Goal: Task Accomplishment & Management: Manage account settings

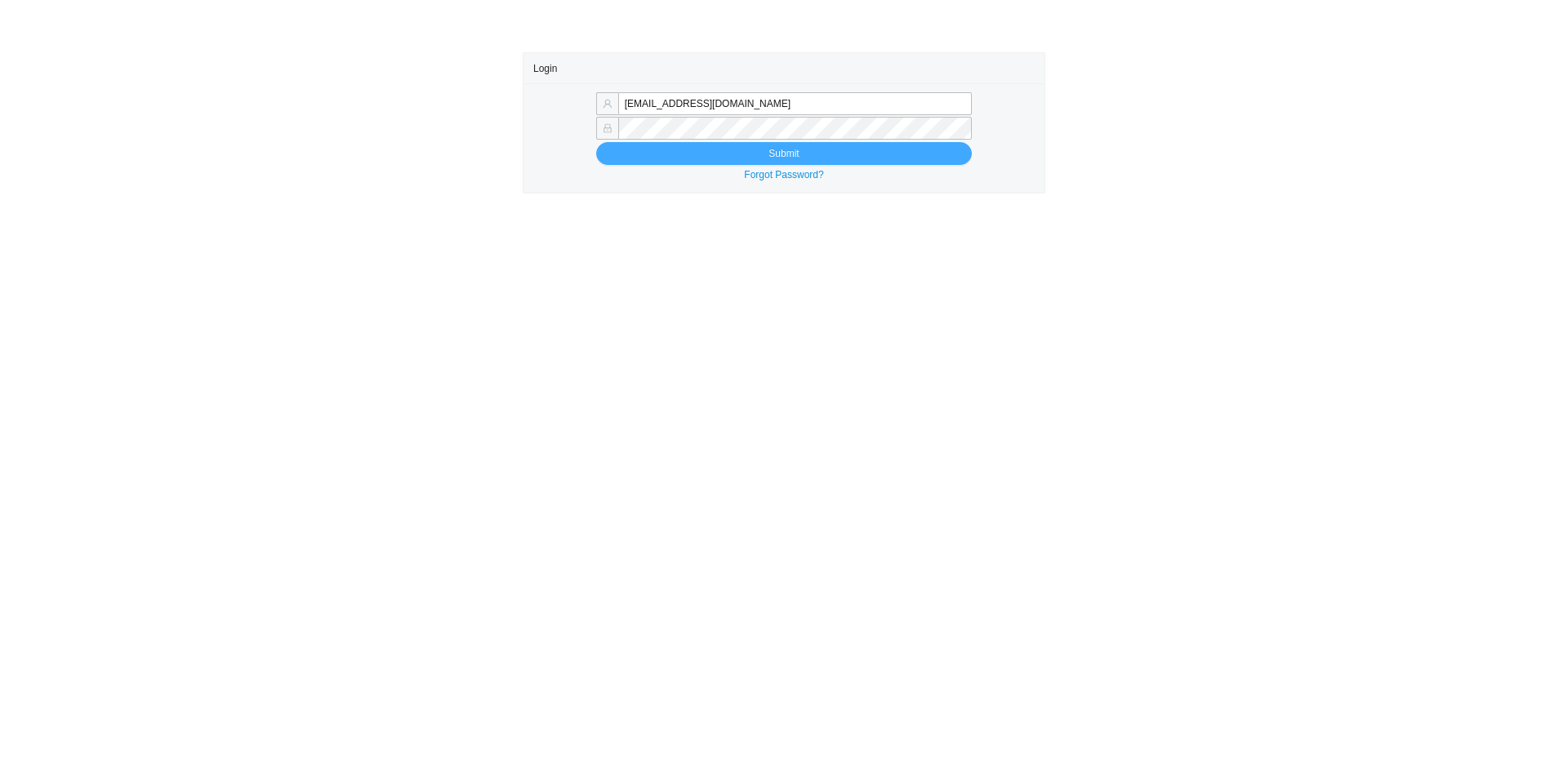
type input "[EMAIL_ADDRESS][DOMAIN_NAME]"
click at [850, 155] on button "Submit" at bounding box center [784, 153] width 376 height 23
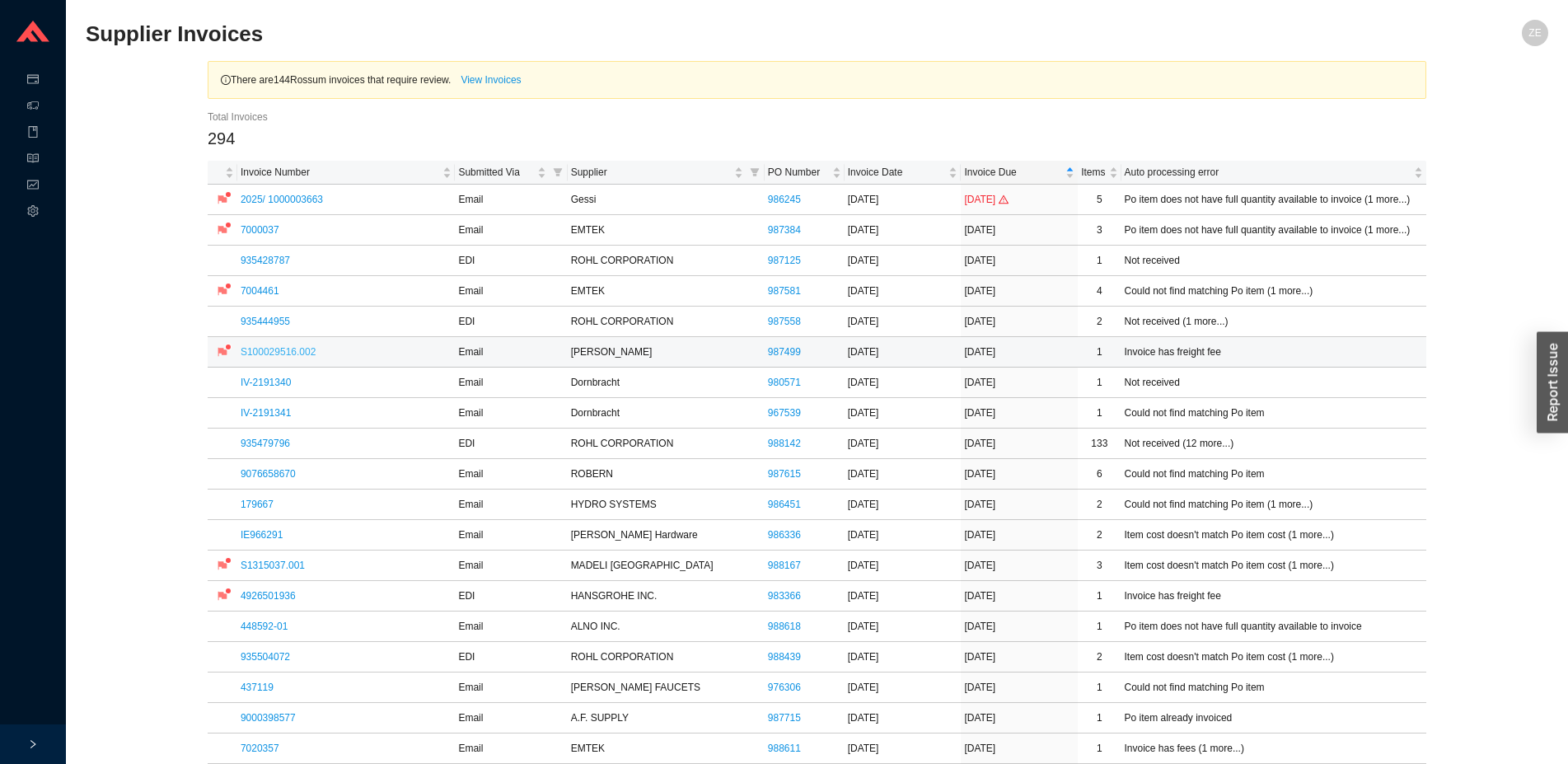
click at [295, 353] on link "S100029516.002" at bounding box center [278, 352] width 75 height 11
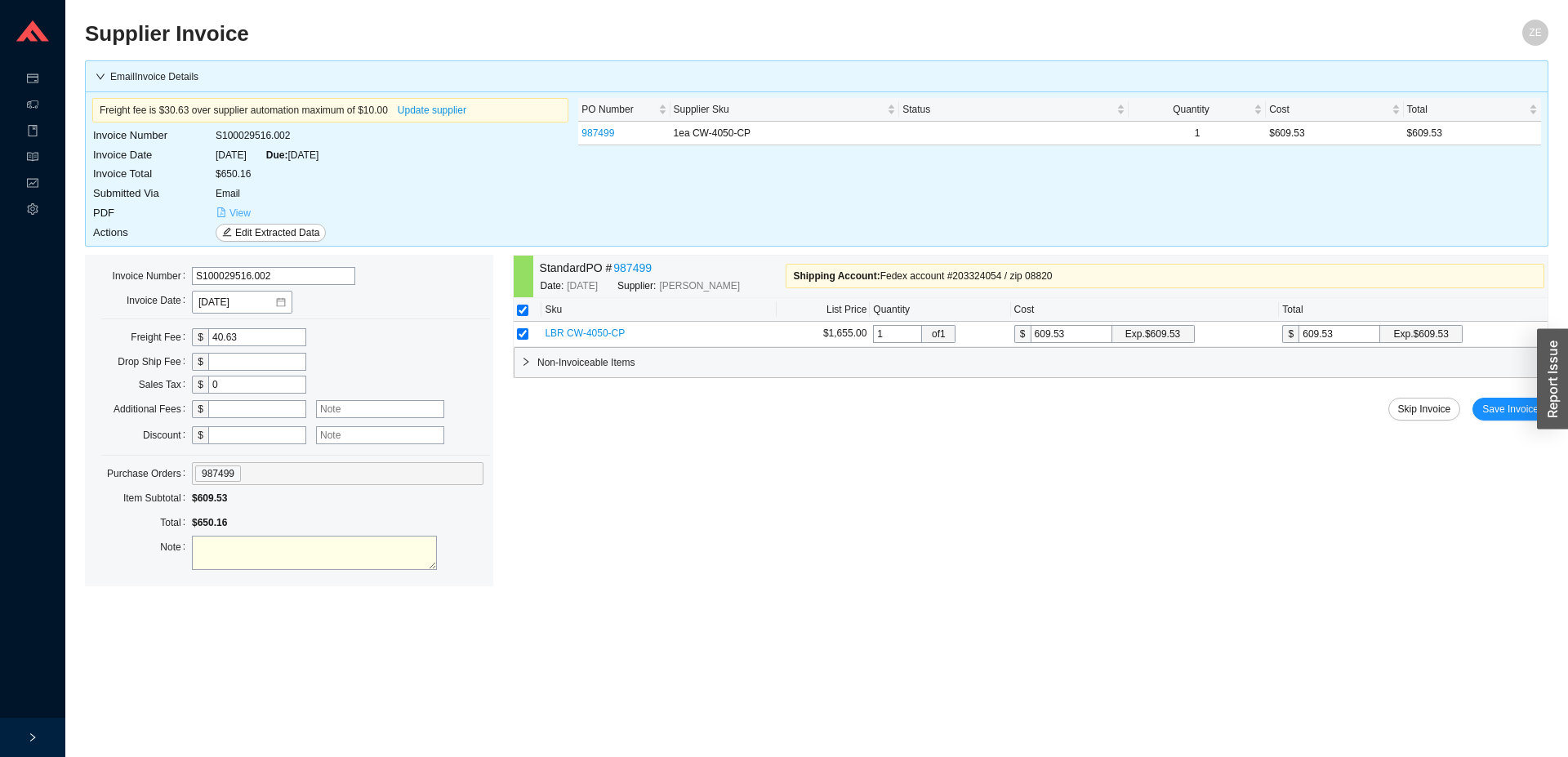
click at [245, 217] on span "View" at bounding box center [240, 213] width 22 height 16
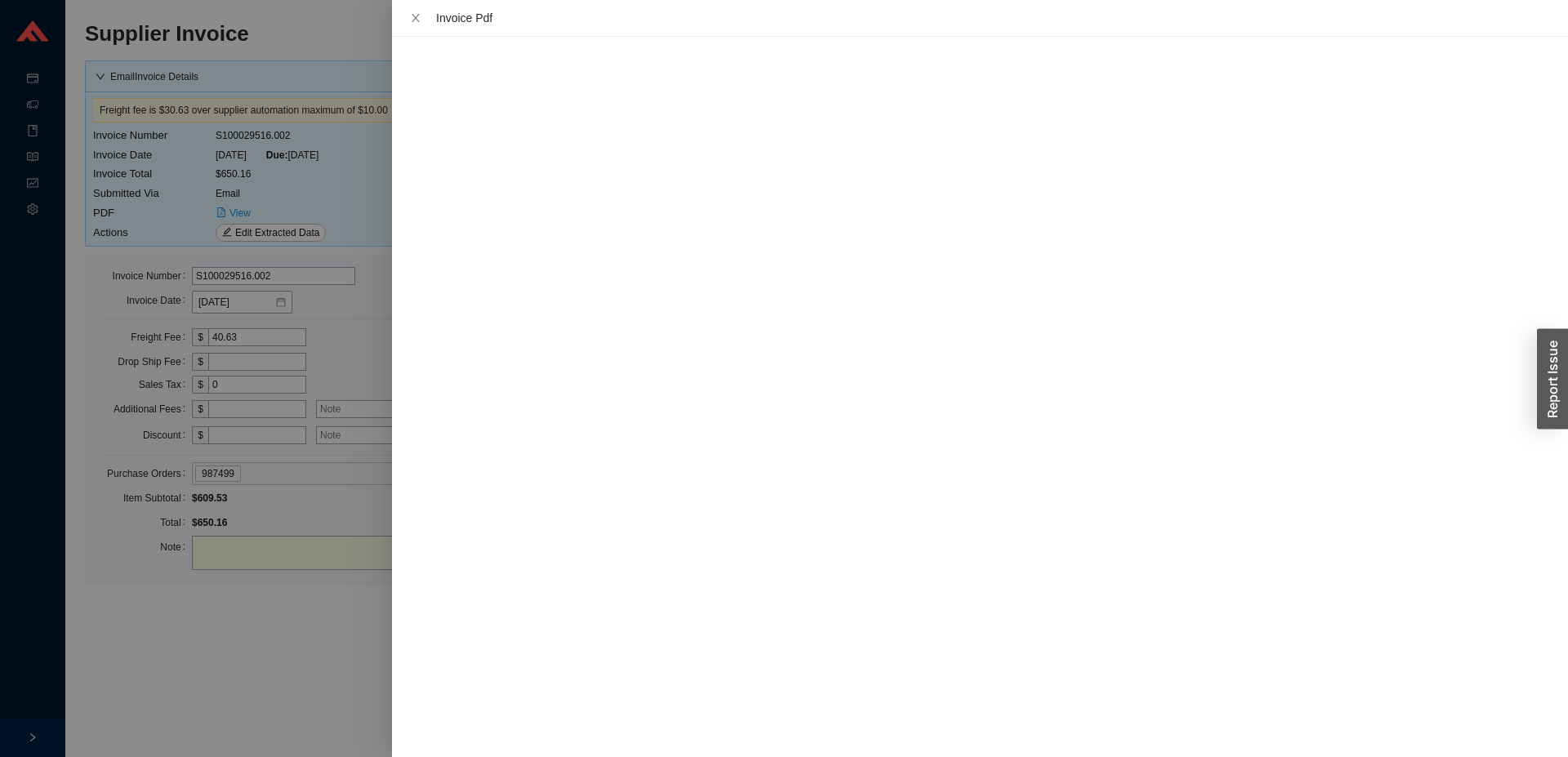
drag, startPoint x: 198, startPoint y: 455, endPoint x: 209, endPoint y: 379, distance: 76.8
click at [198, 454] on div at bounding box center [784, 378] width 1568 height 757
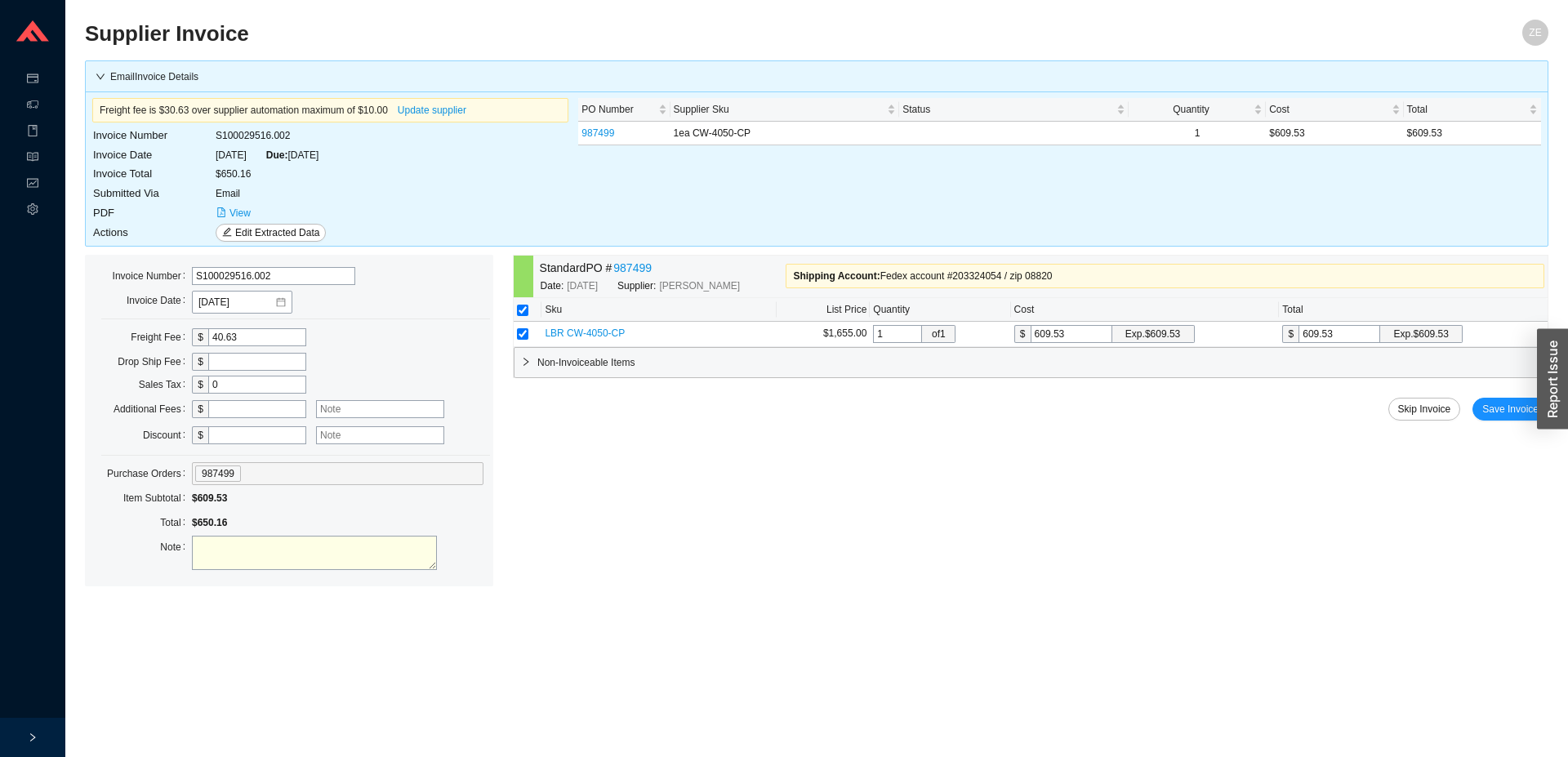
click at [218, 343] on input "40.63" at bounding box center [258, 337] width 98 height 18
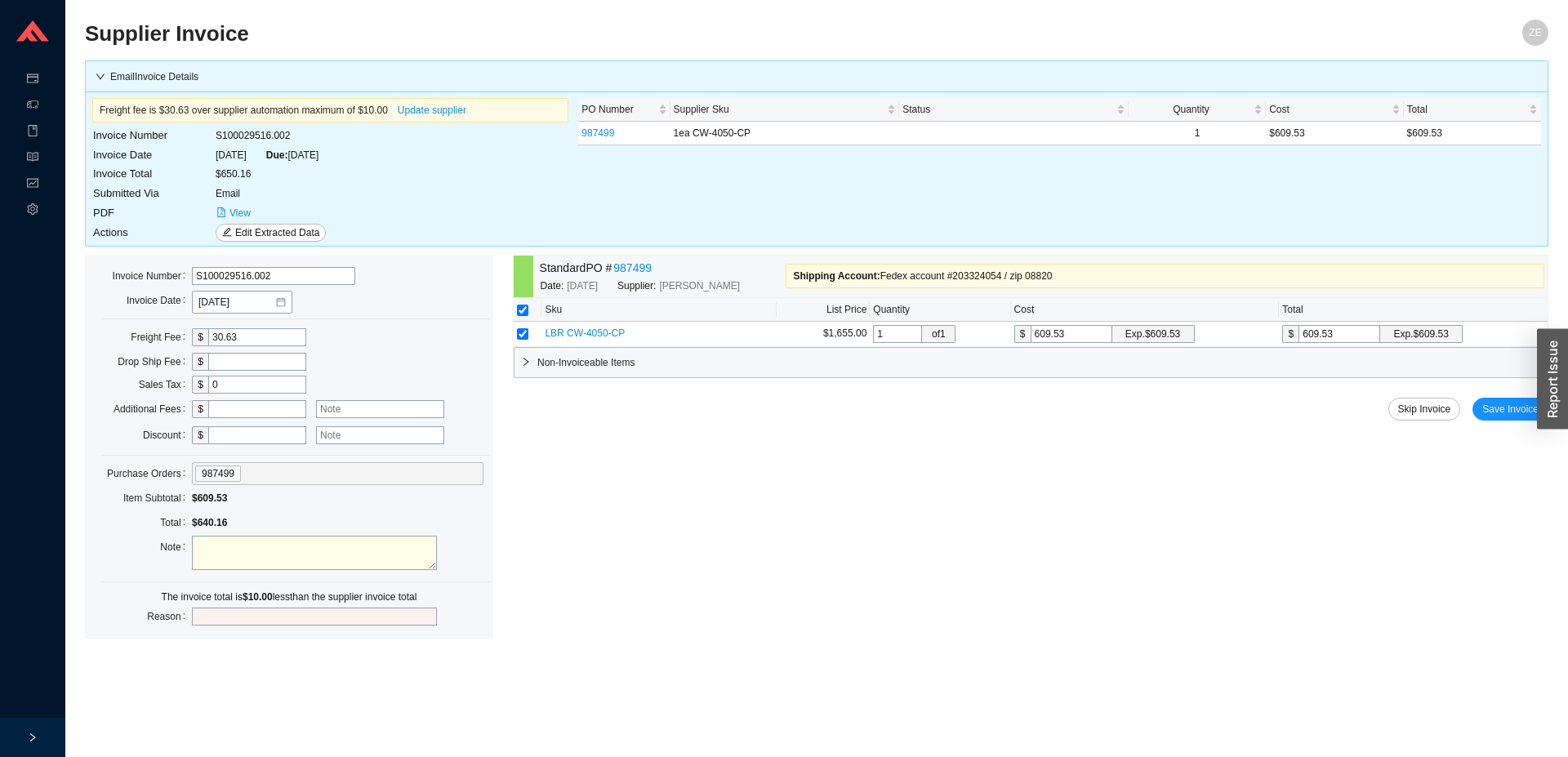
type input "30.63"
click at [292, 550] on textarea at bounding box center [315, 553] width 245 height 34
type textarea "[PERSON_NAME] removed $10 fee, this shipped on their fedex account by mistake"
click at [267, 608] on input "text" at bounding box center [315, 616] width 245 height 18
type input "freight"
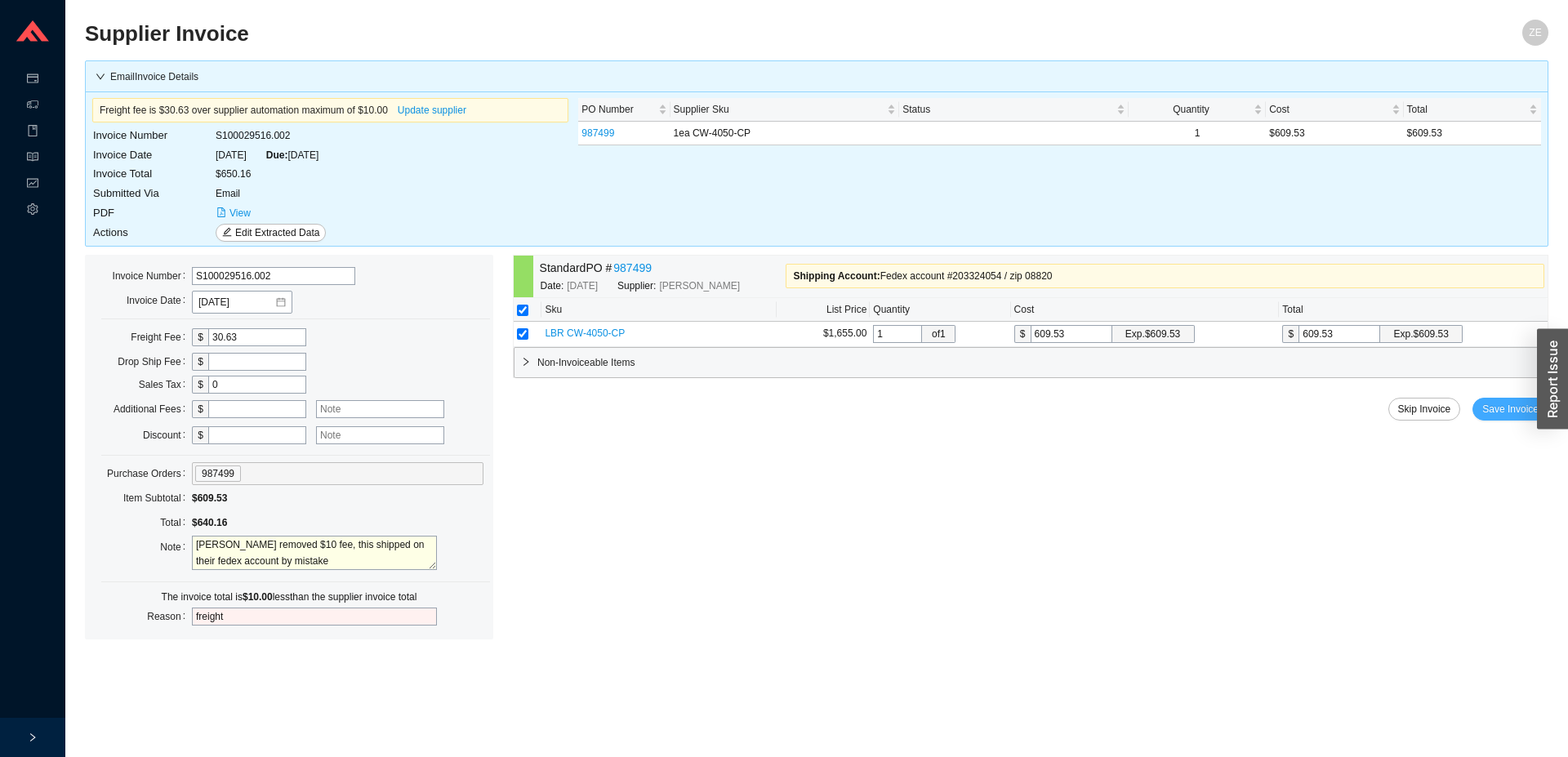
click at [1515, 404] on span "Save Invoice" at bounding box center [1510, 409] width 56 height 16
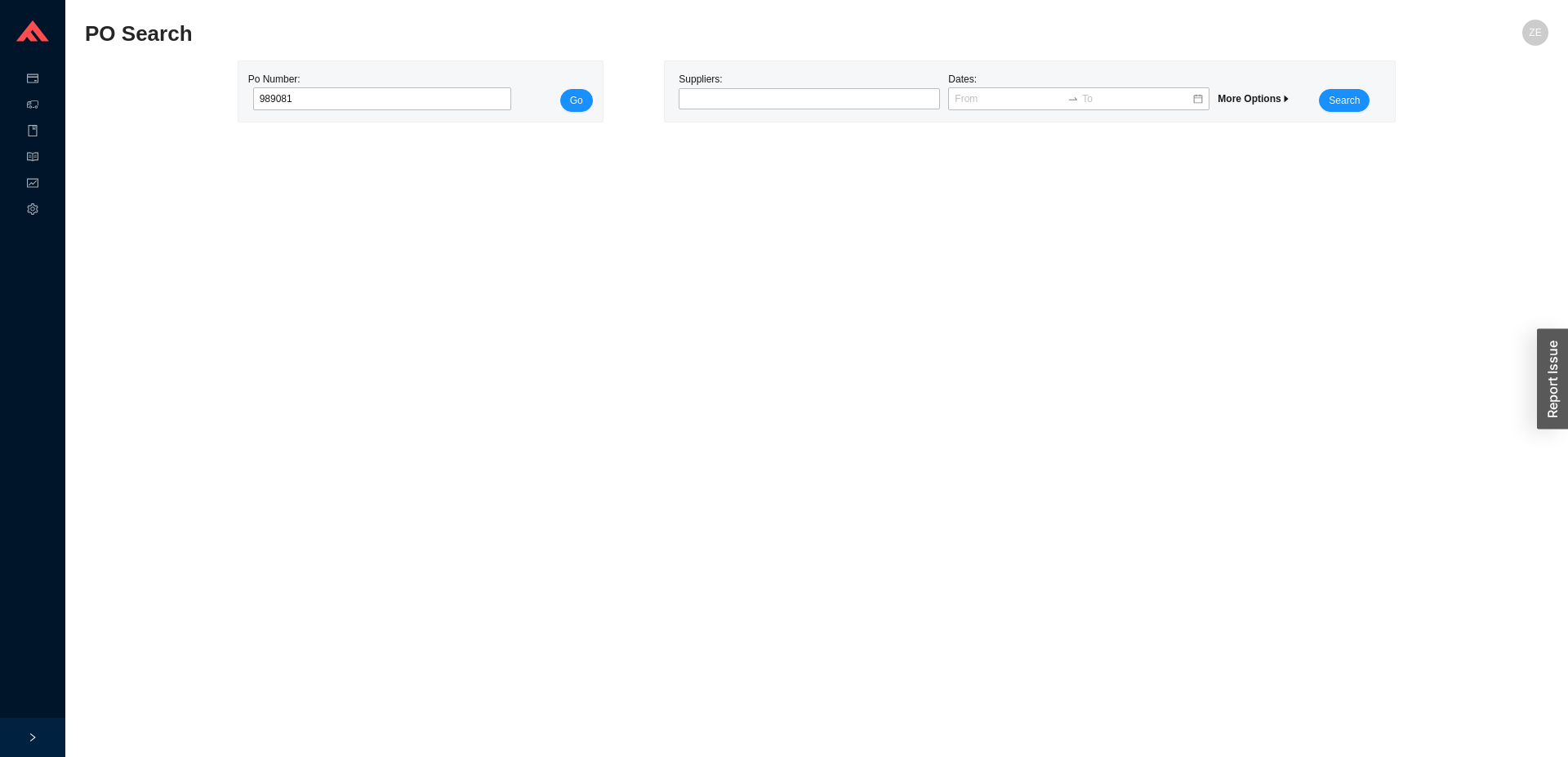
type input "989081"
click button "Go" at bounding box center [577, 100] width 33 height 23
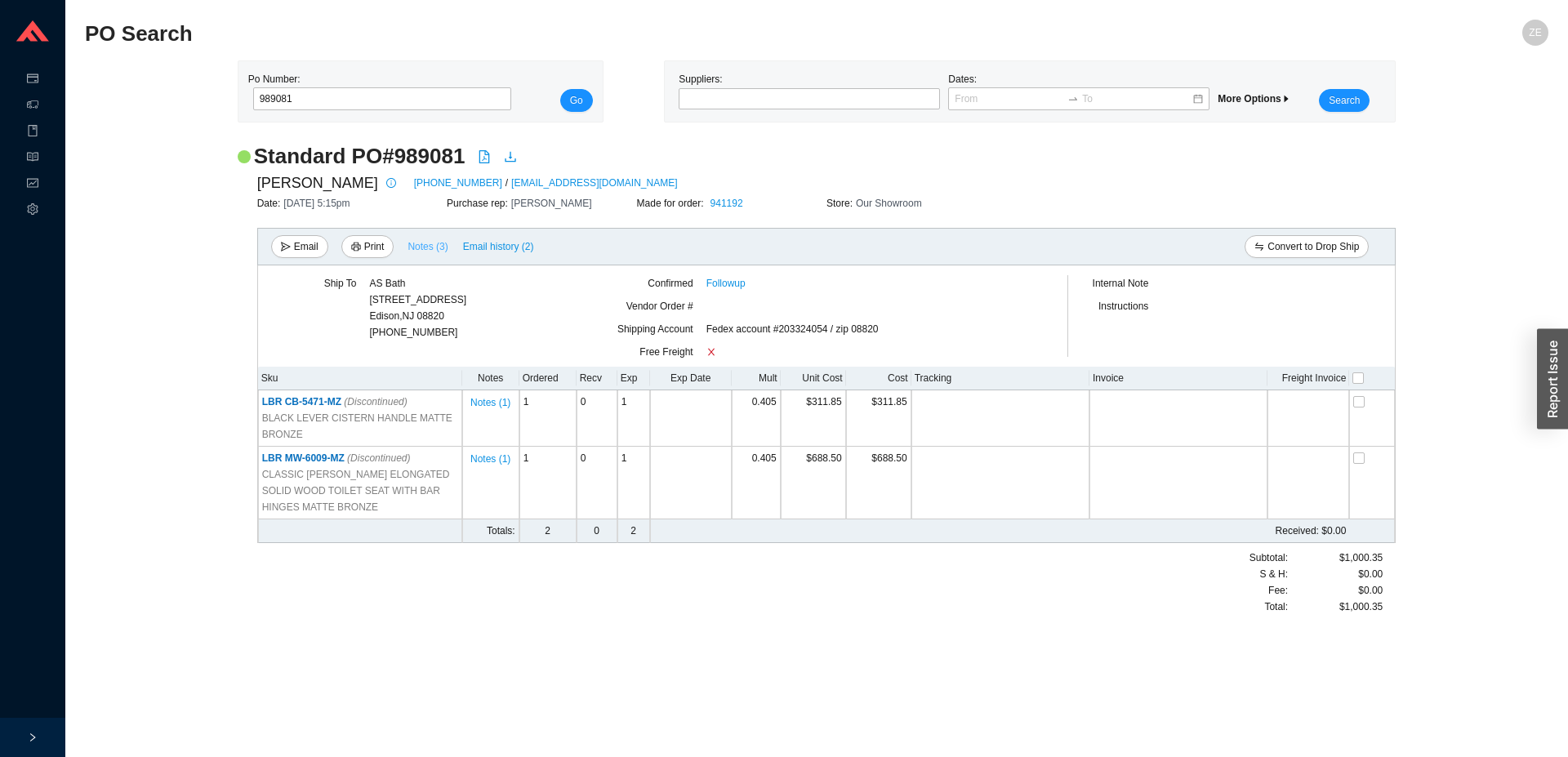
click at [442, 246] on span "Notes ( 3 )" at bounding box center [428, 247] width 40 height 16
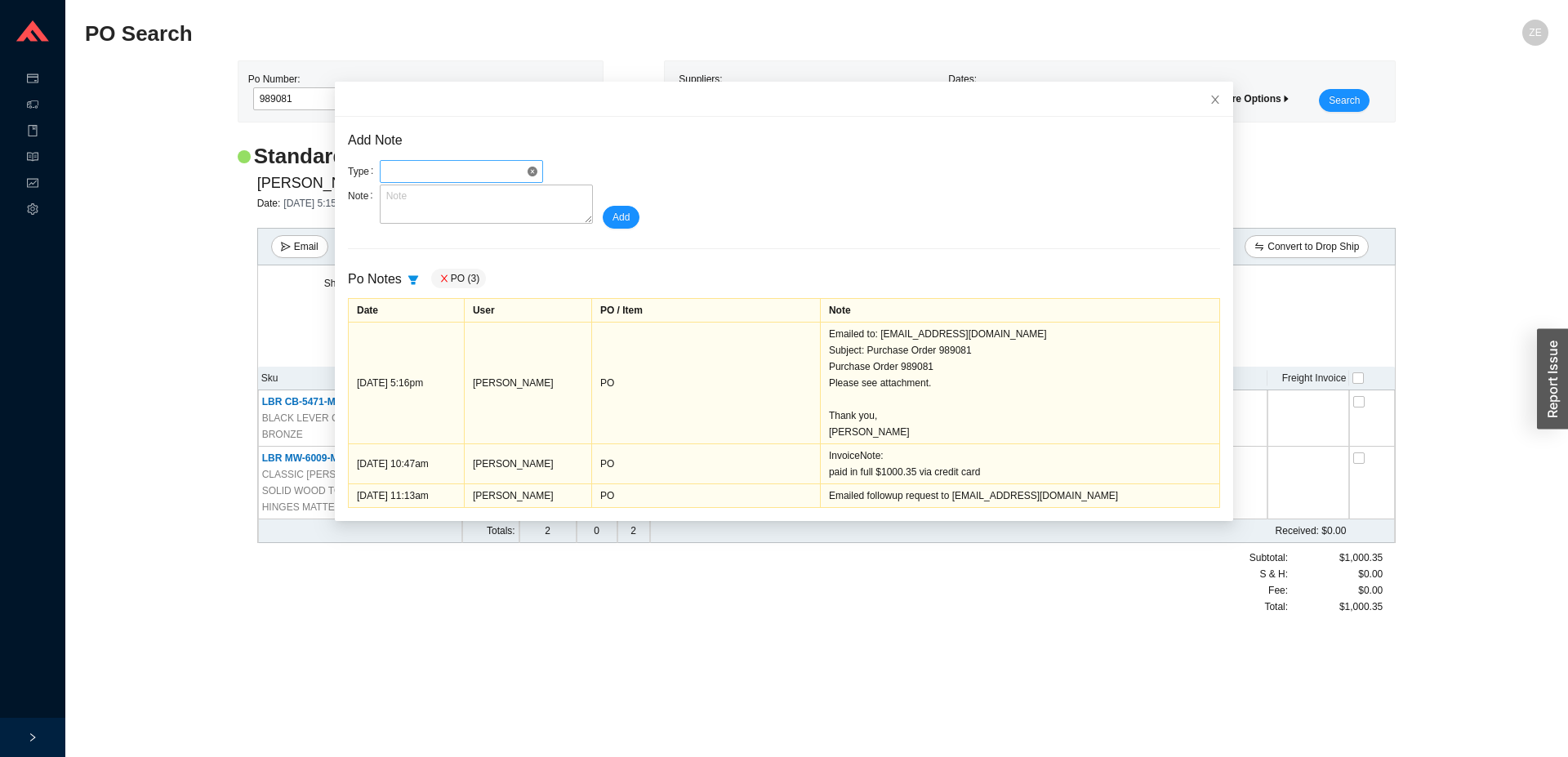
click at [455, 173] on span at bounding box center [461, 172] width 150 height 22
click at [421, 198] on div "Invoice" at bounding box center [454, 200] width 150 height 15
click at [425, 209] on textarea at bounding box center [486, 203] width 213 height 39
type textarea "correction paid $1235.00"
click at [612, 218] on span "Add" at bounding box center [621, 216] width 17 height 16
